Goal: Task Accomplishment & Management: Manage account settings

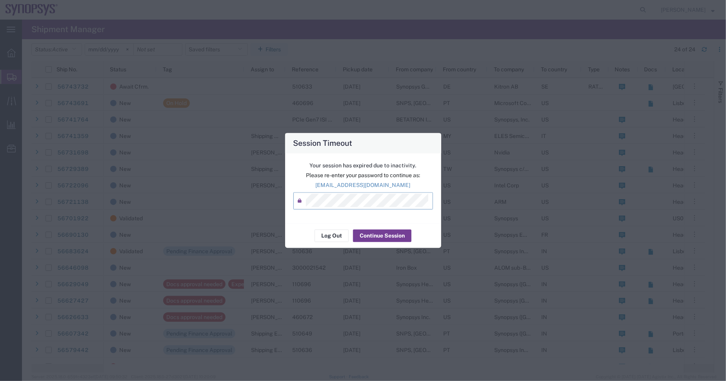
click at [402, 229] on div "Log Out Continue Session" at bounding box center [363, 235] width 156 height 25
click at [402, 231] on button "Continue Session" at bounding box center [382, 236] width 58 height 13
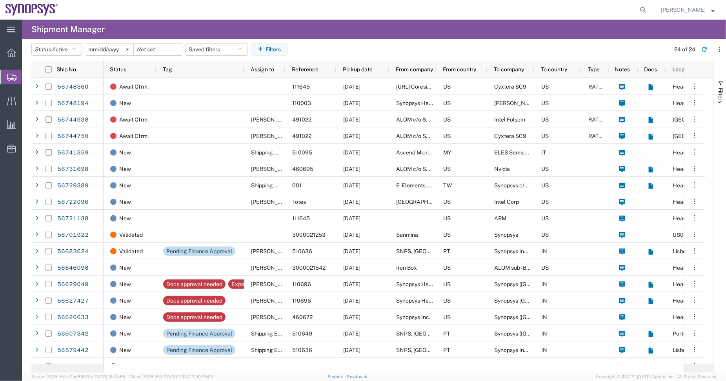
click at [541, 42] on header "Status: Active Active All Approved Booked Canceled Delivered Denied New On Hold…" at bounding box center [378, 50] width 694 height 22
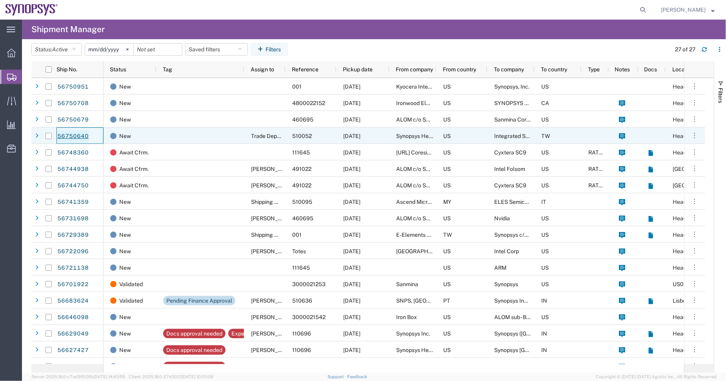
click at [74, 132] on link "56750640" at bounding box center [73, 136] width 32 height 13
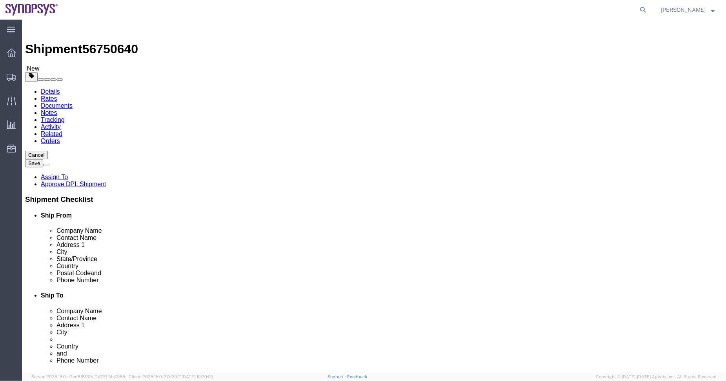
select select "63204"
select select
click link "Package Information"
click dd "6.00 Each"
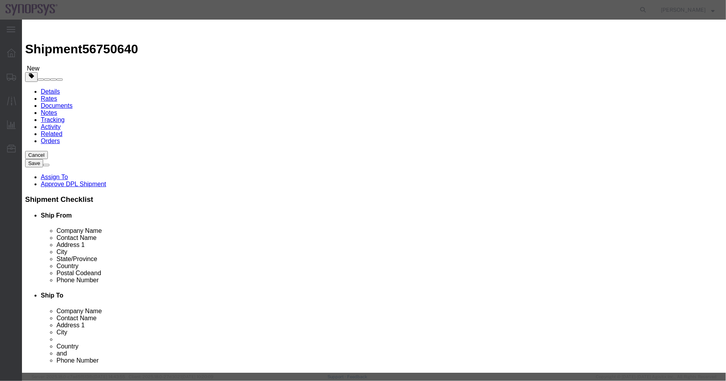
scroll to position [58, 0]
drag, startPoint x: 470, startPoint y: 222, endPoint x: 378, endPoint y: 220, distance: 92.2
click div "ECCN 3A991"
type input "c"
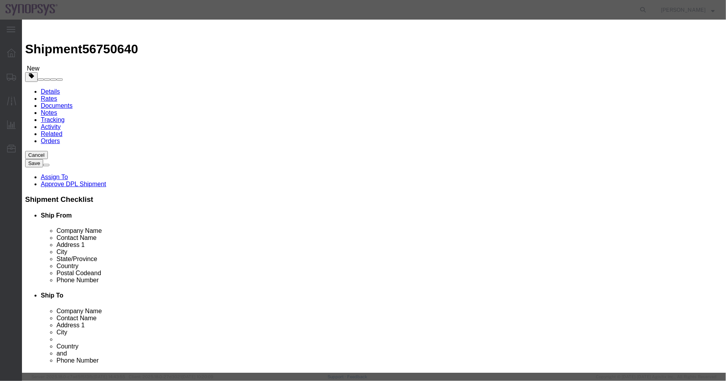
click div
click button "Close"
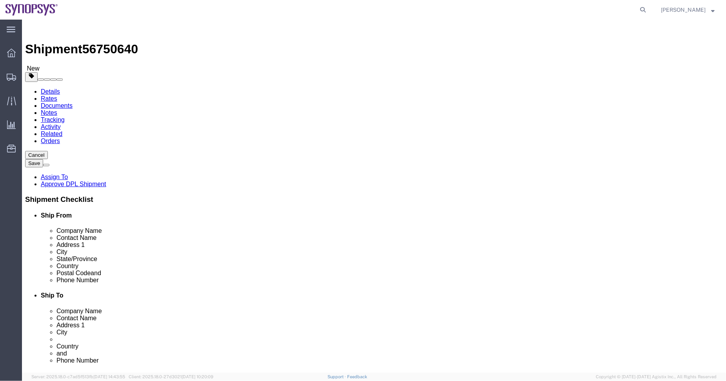
click link "Assign To"
select select
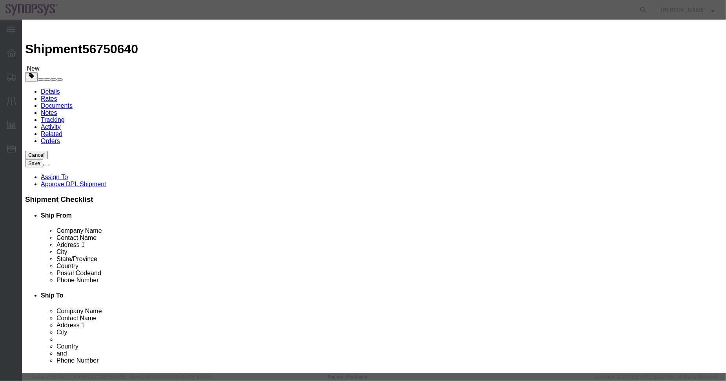
click icon "button"
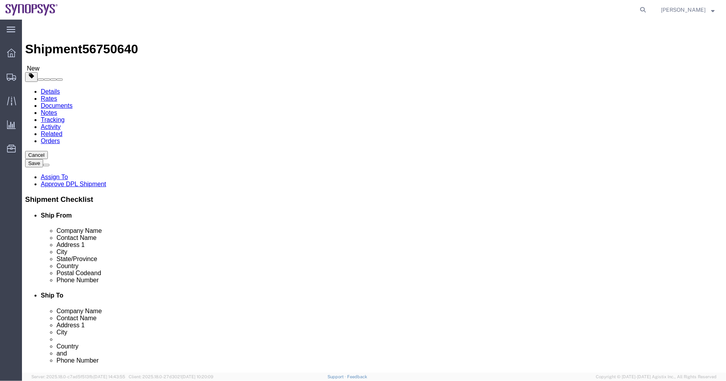
click dd "360.00 USD"
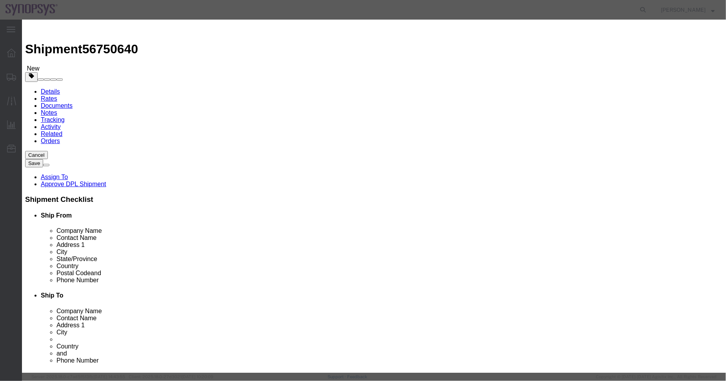
click button "button"
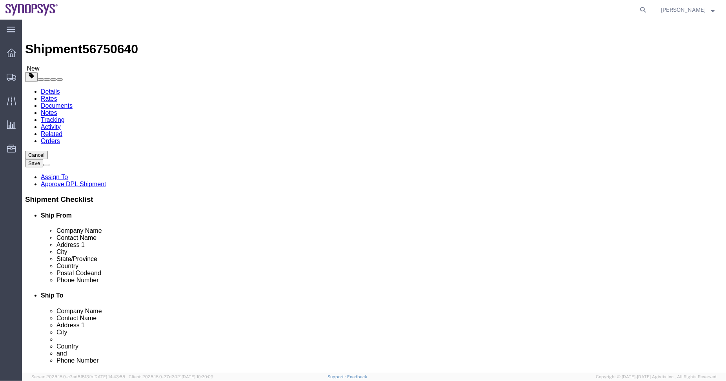
click link "Assign To"
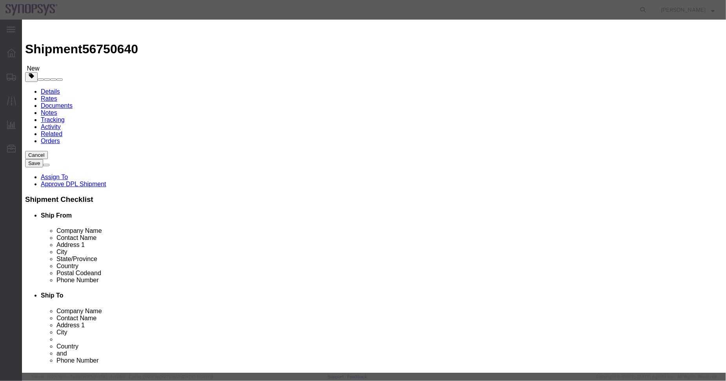
select select "117156"
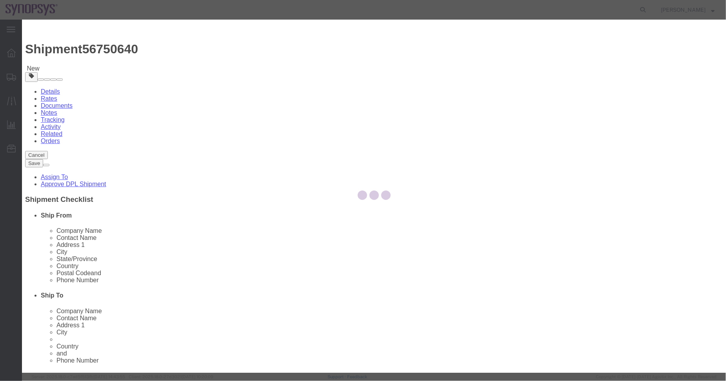
click at [429, 78] on div at bounding box center [374, 196] width 704 height 353
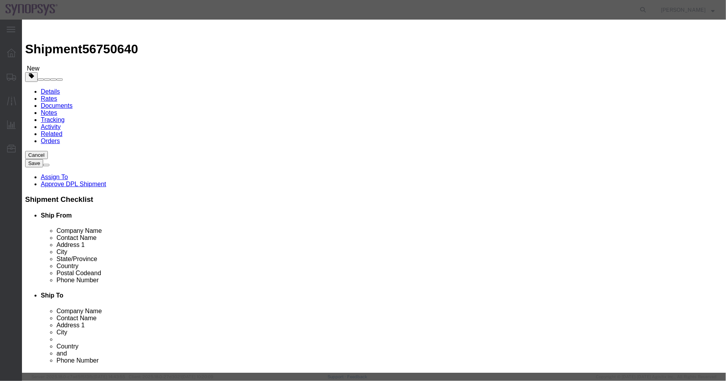
select select
type input "ship"
drag, startPoint x: 392, startPoint y: 105, endPoint x: 396, endPoint y: 97, distance: 9.2
select select "100122"
click textarea "Message"
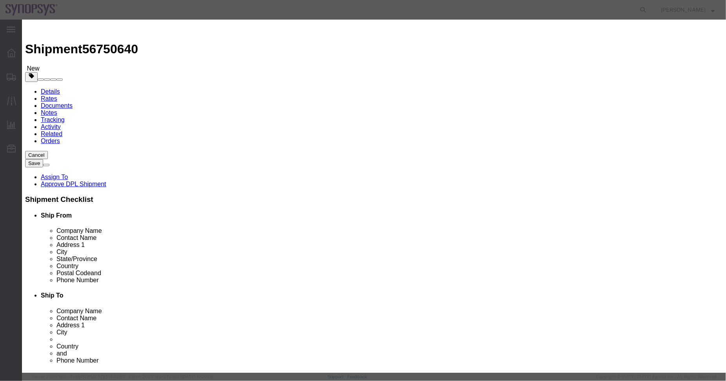
type textarea "a"
click button "Assign"
